Goal: Navigation & Orientation: Find specific page/section

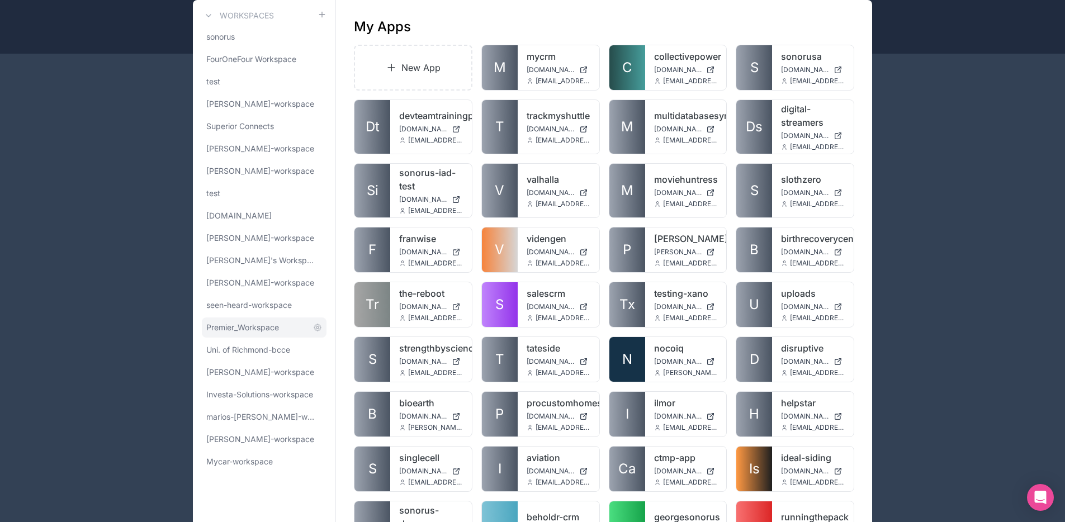
scroll to position [65, 0]
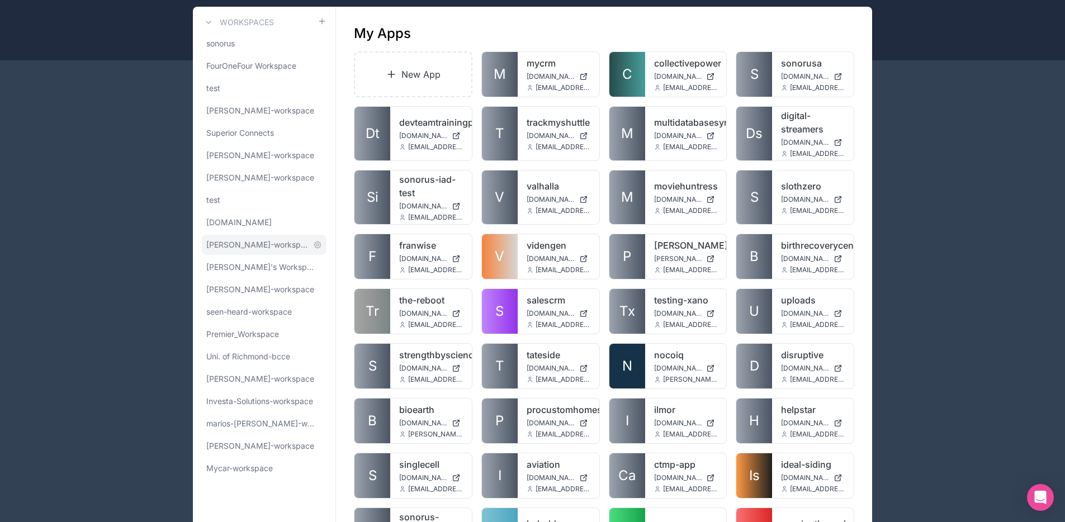
click at [240, 240] on span "[PERSON_NAME]-workspace" at bounding box center [257, 244] width 102 height 11
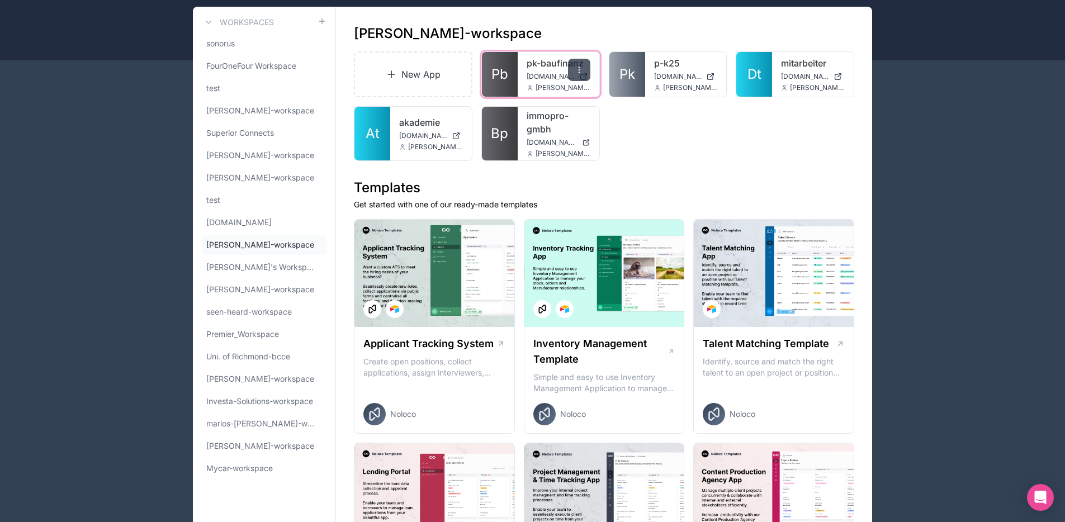
click at [585, 73] on div at bounding box center [579, 70] width 22 height 22
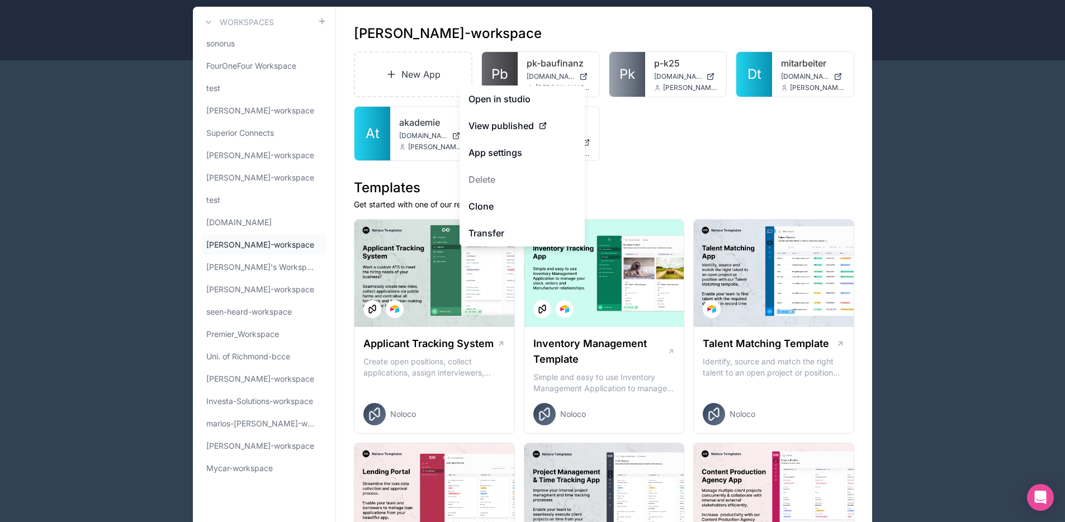
click at [658, 153] on div "New App Pb pk-baufinanz pk-baufinanz.noloco.co t.paessens@p-k.de Pk p-k25 p-k25…" at bounding box center [604, 106] width 500 height 110
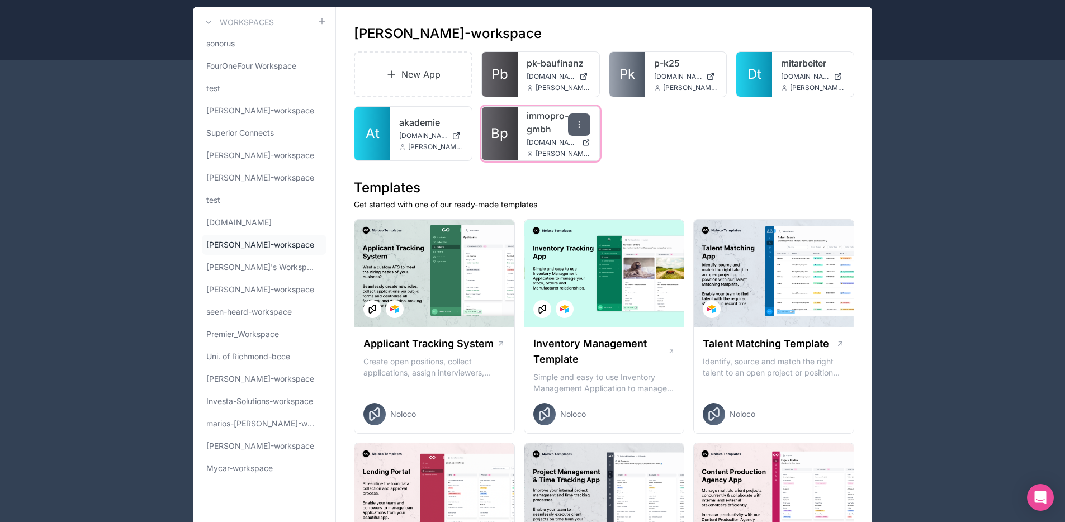
click at [586, 122] on div at bounding box center [579, 124] width 22 height 22
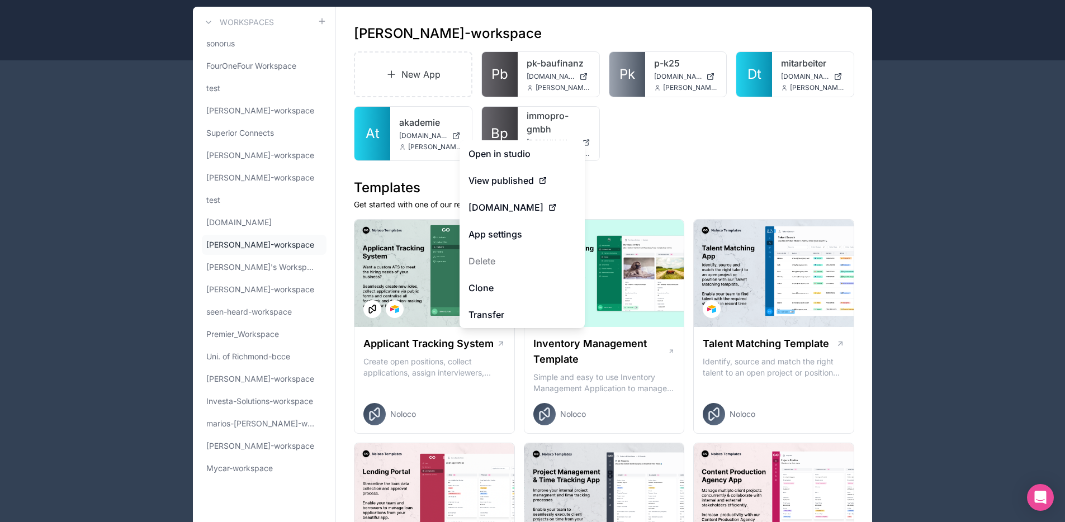
click at [657, 131] on div "New App Pb pk-baufinanz pk-baufinanz.noloco.co t.paessens@p-k.de Pk p-k25 p-k25…" at bounding box center [604, 106] width 500 height 110
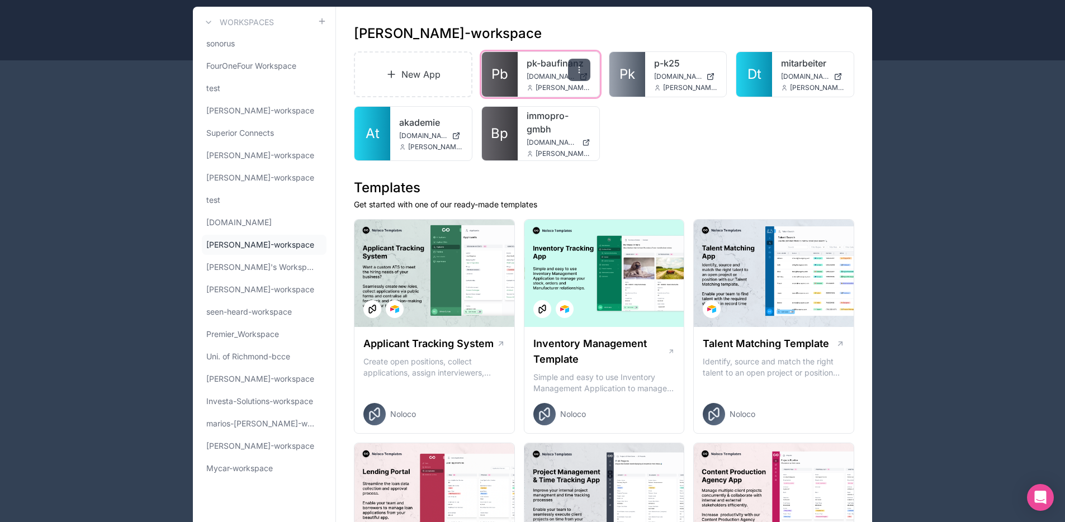
click at [577, 69] on icon at bounding box center [579, 69] width 9 height 9
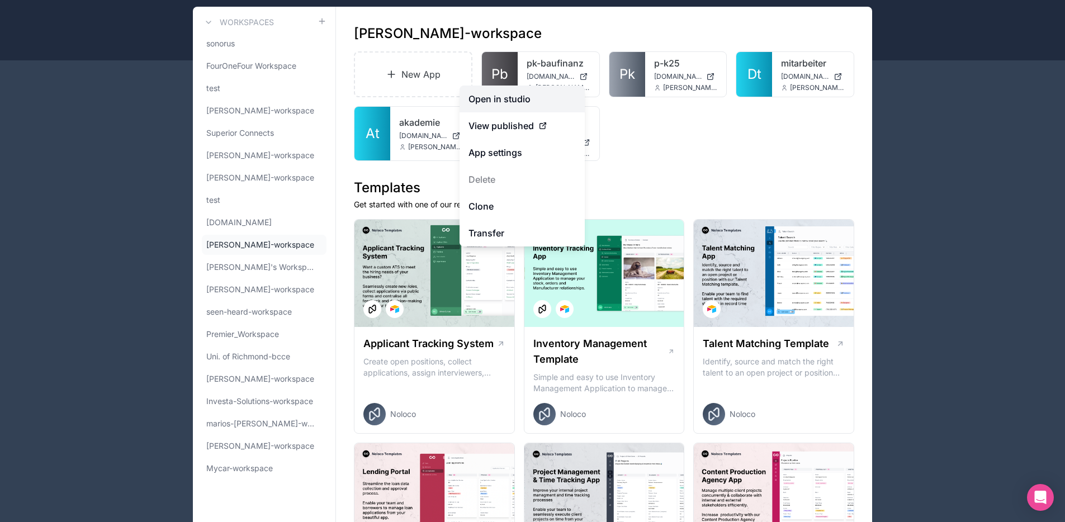
click at [547, 97] on link "Open in studio" at bounding box center [521, 99] width 125 height 27
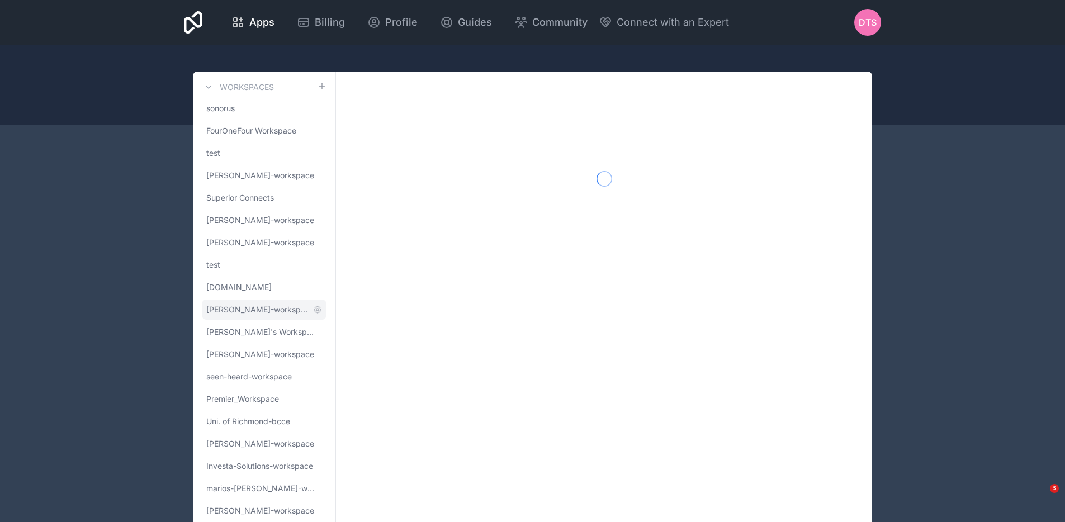
click at [268, 312] on span "[PERSON_NAME]-workspace" at bounding box center [257, 309] width 102 height 11
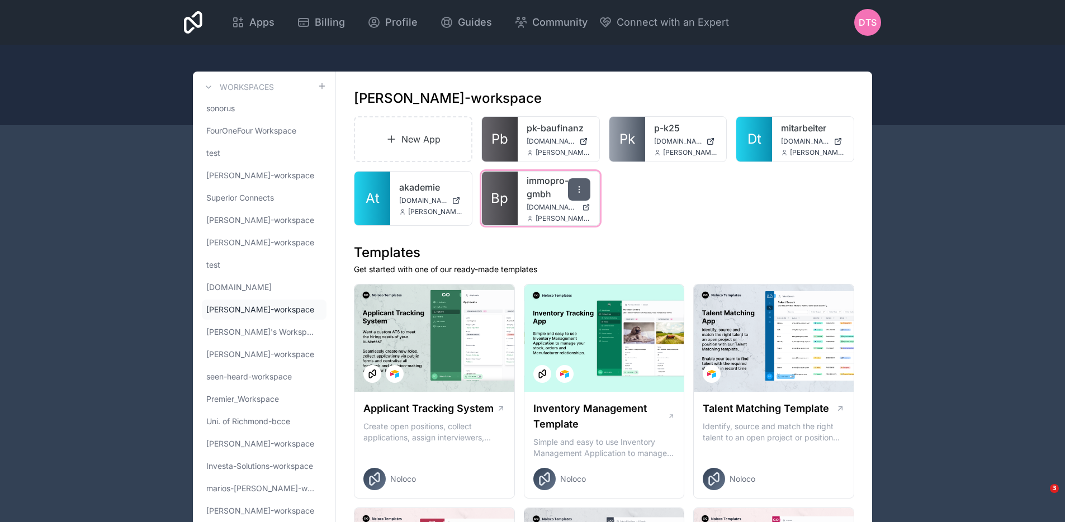
click at [579, 193] on icon at bounding box center [579, 189] width 9 height 9
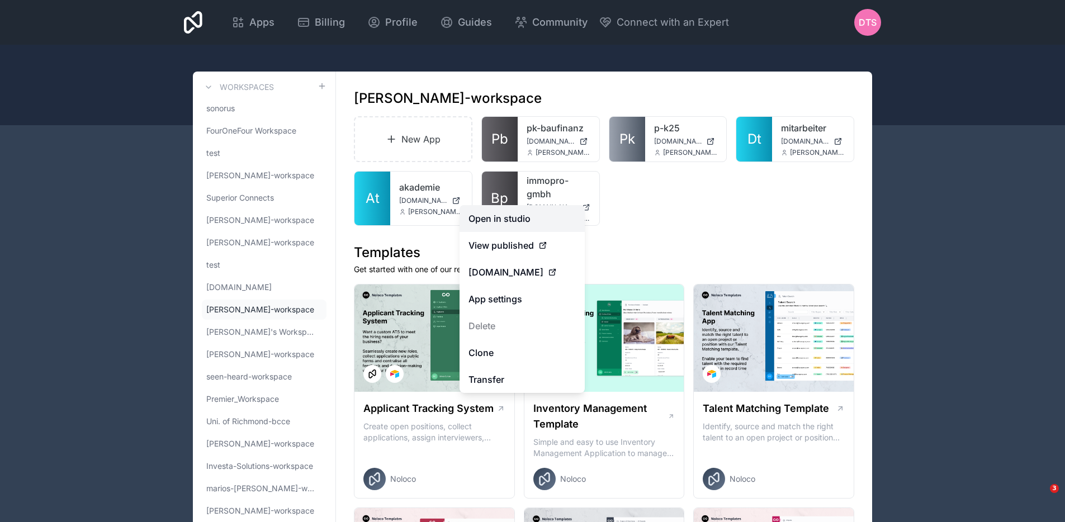
click at [545, 216] on link "Open in studio" at bounding box center [521, 218] width 125 height 27
